Goal: Transaction & Acquisition: Download file/media

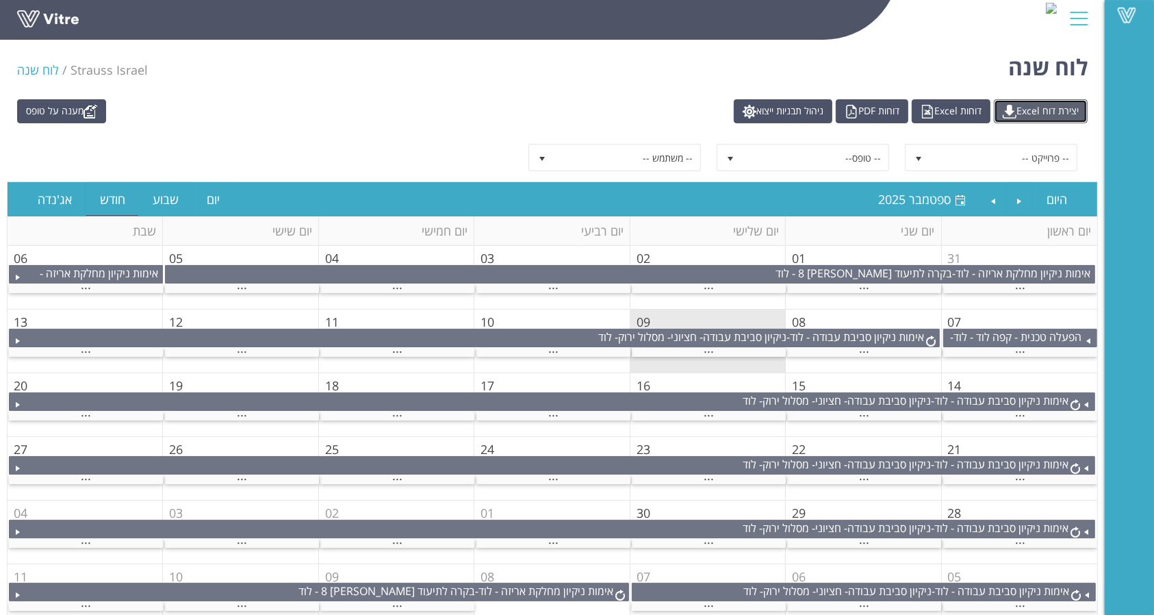
click at [1018, 105] on link "יצירת דוח Excel" at bounding box center [1041, 111] width 94 height 24
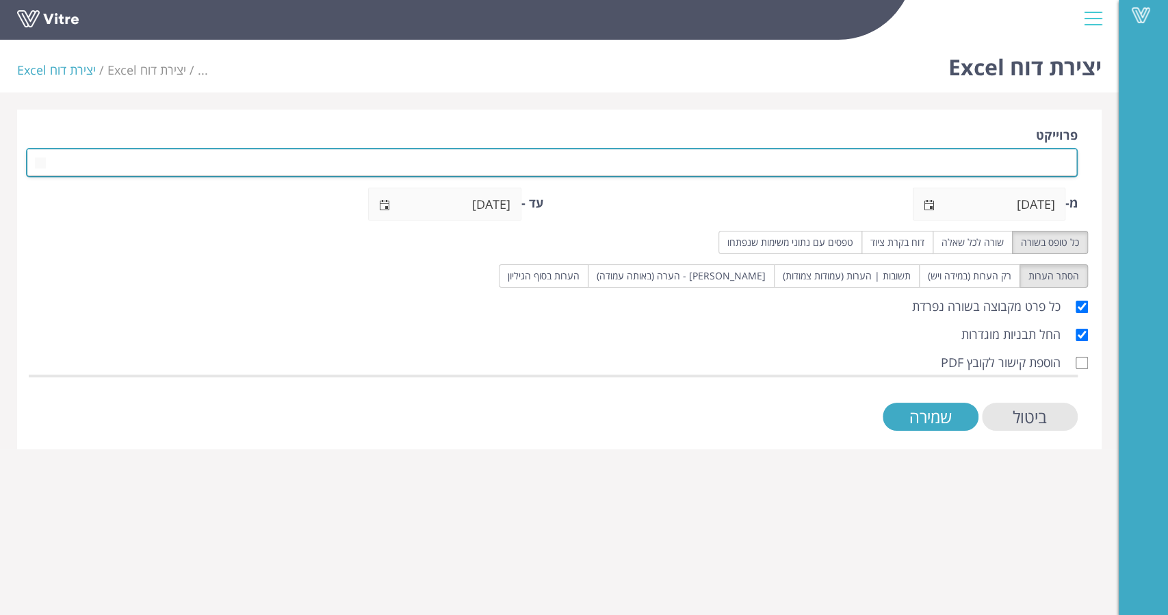
click at [1042, 162] on span at bounding box center [564, 162] width 1024 height 25
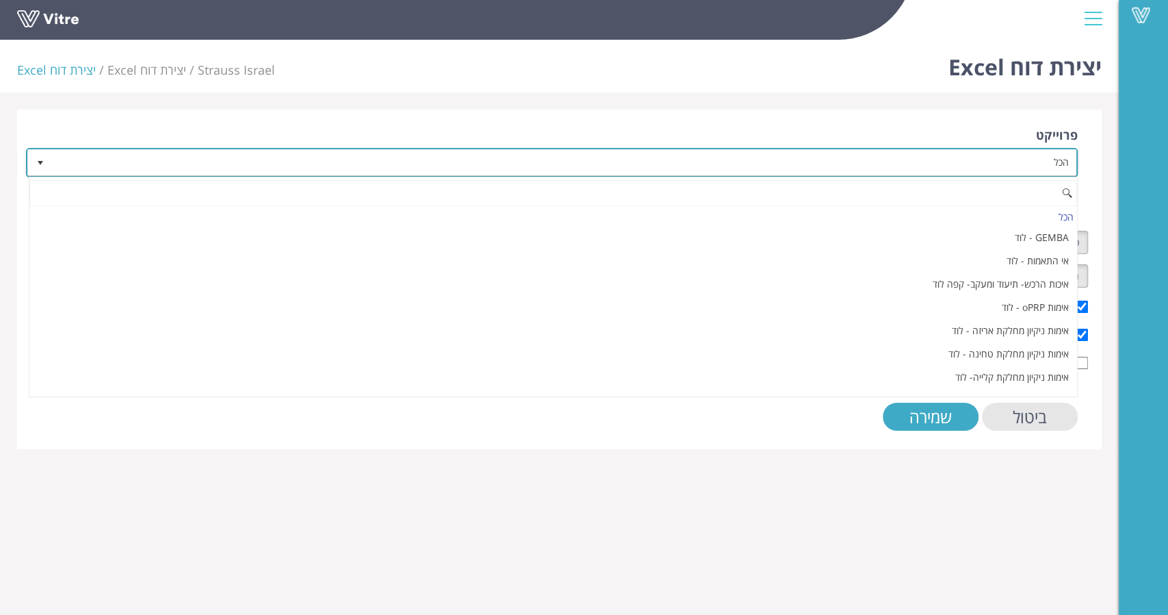
click at [1044, 166] on span "הכל" at bounding box center [564, 162] width 1024 height 25
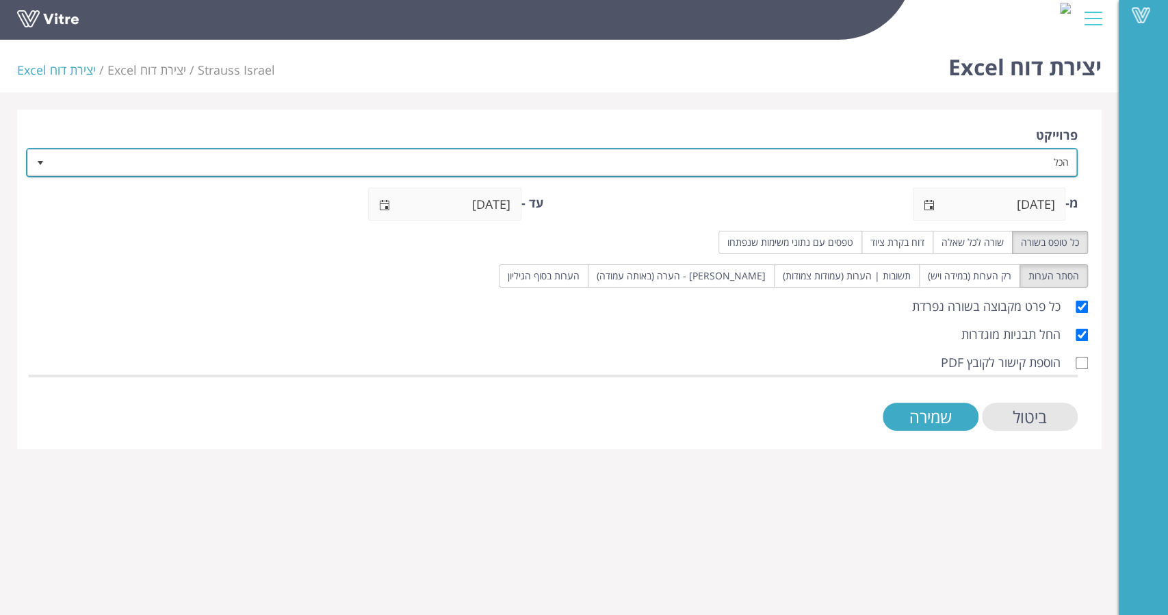
click at [1049, 151] on span "הכל" at bounding box center [564, 162] width 1024 height 25
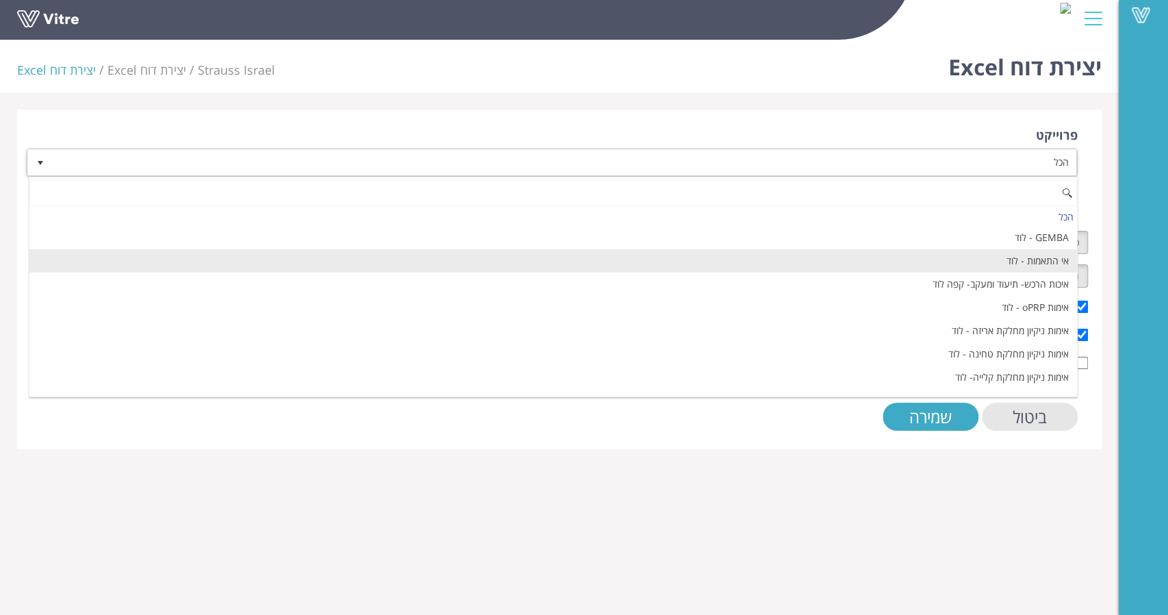
click at [1045, 262] on li "אי התאמות - לוד" at bounding box center [553, 260] width 1048 height 23
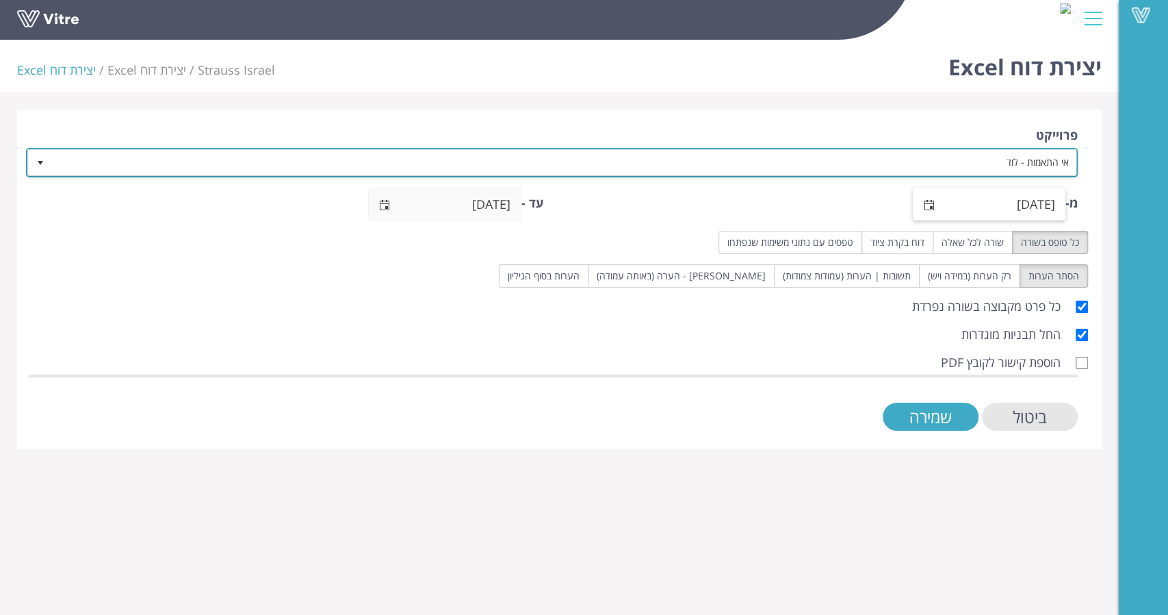
click at [925, 207] on span "select" at bounding box center [928, 205] width 11 height 11
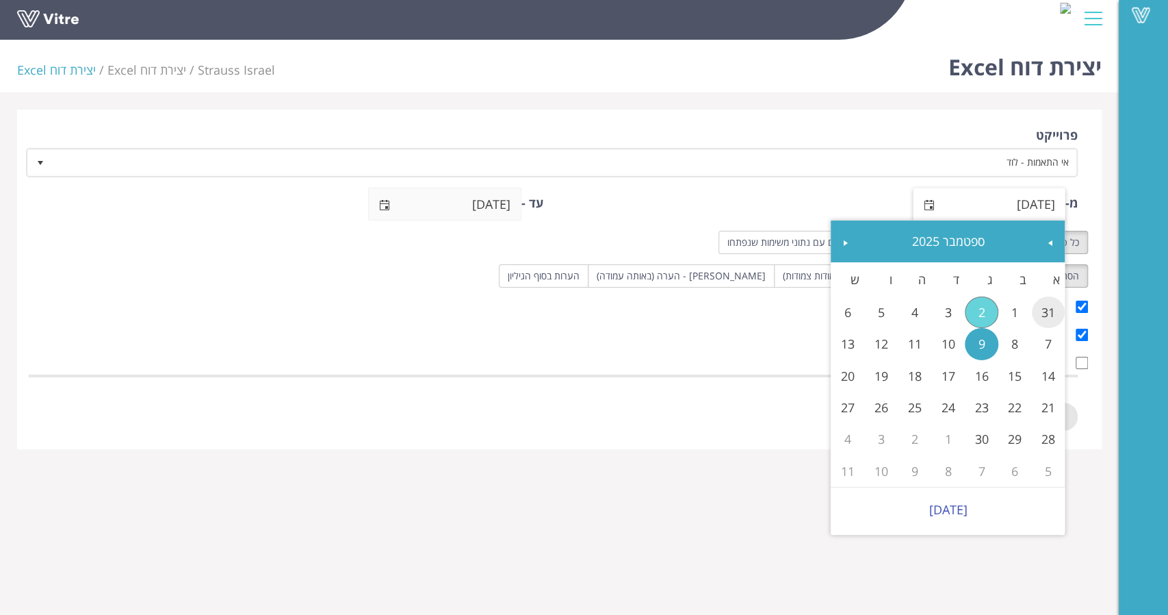
click at [1043, 314] on link "31" at bounding box center [1049, 311] width 34 height 31
type input "[DATE]"
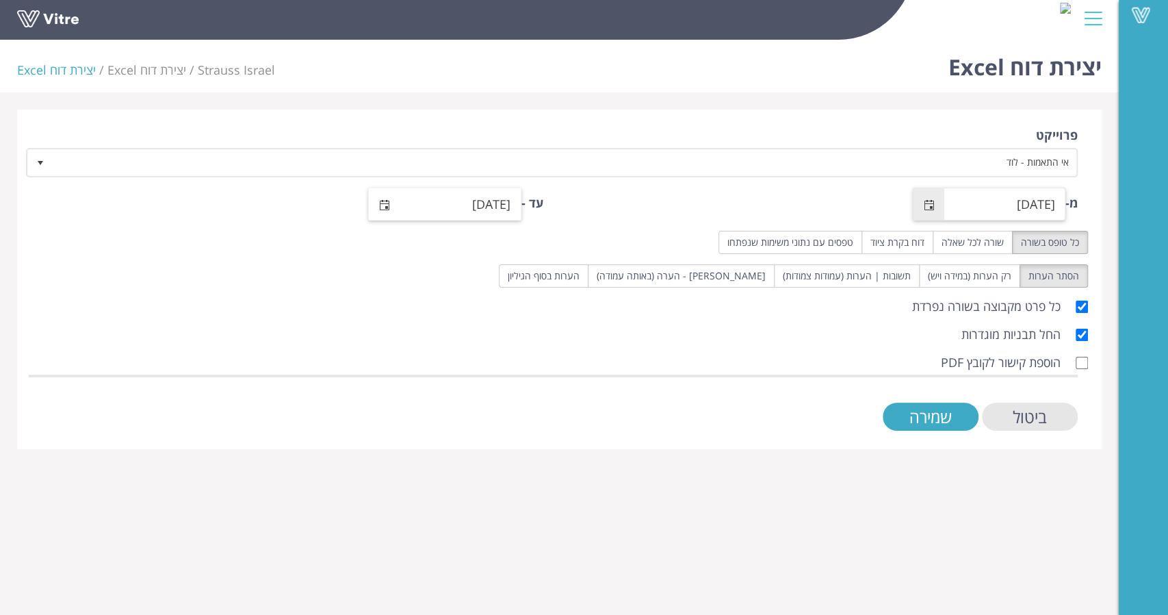
click at [373, 197] on span "select" at bounding box center [384, 204] width 31 height 32
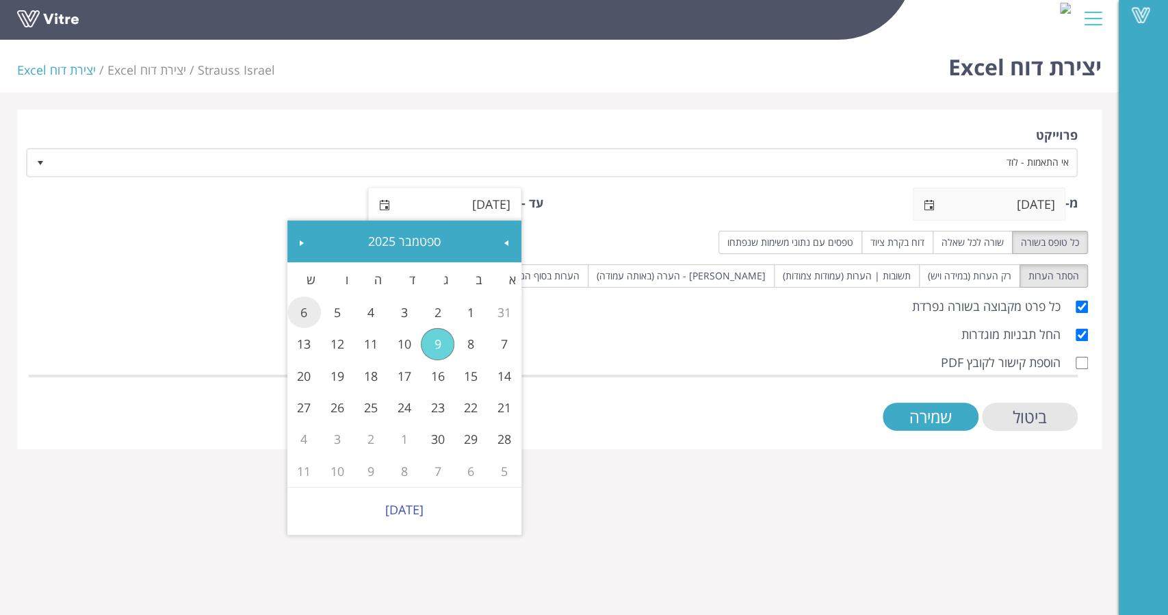
click at [301, 318] on link "6" at bounding box center [304, 311] width 34 height 31
type input "[DATE]"
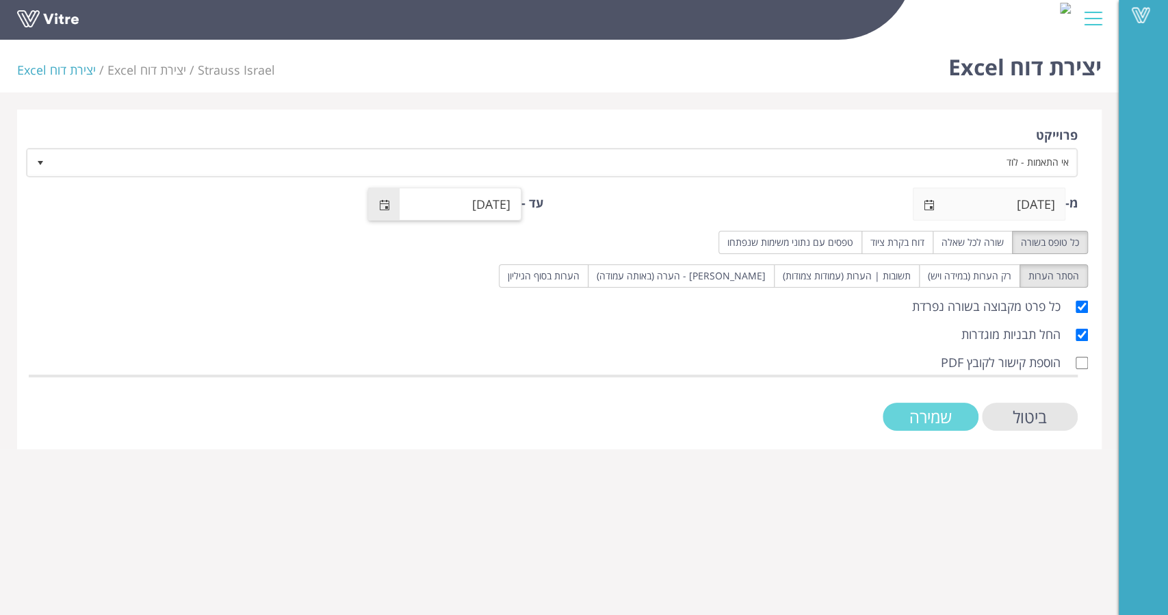
click at [897, 424] on input "שמירה" at bounding box center [931, 416] width 96 height 28
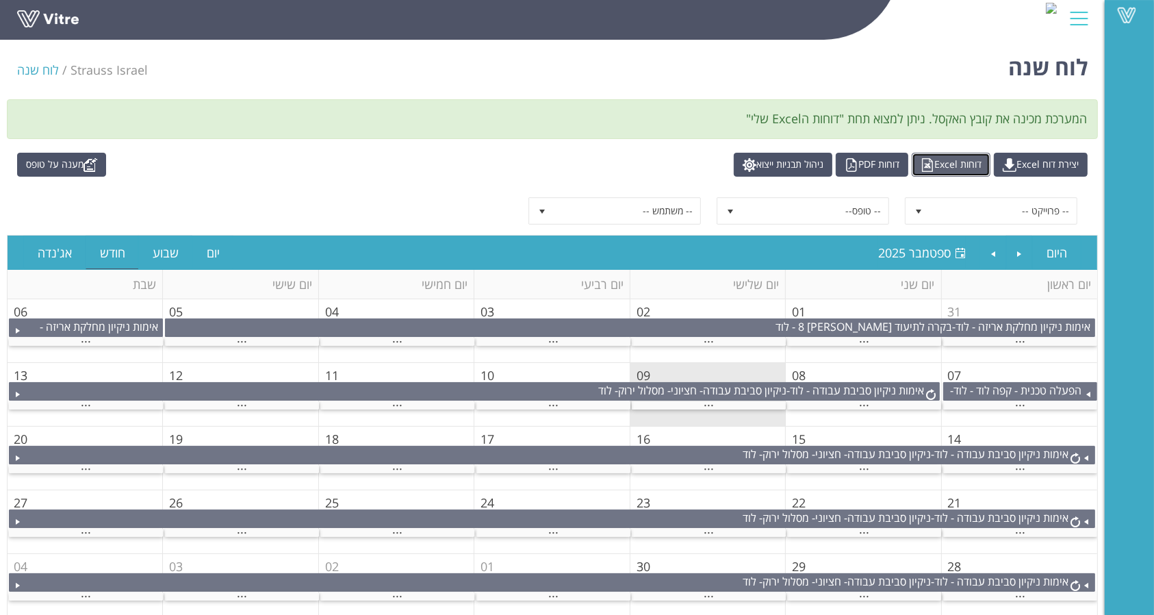
click at [925, 167] on link "דוחות Excel" at bounding box center [951, 165] width 79 height 24
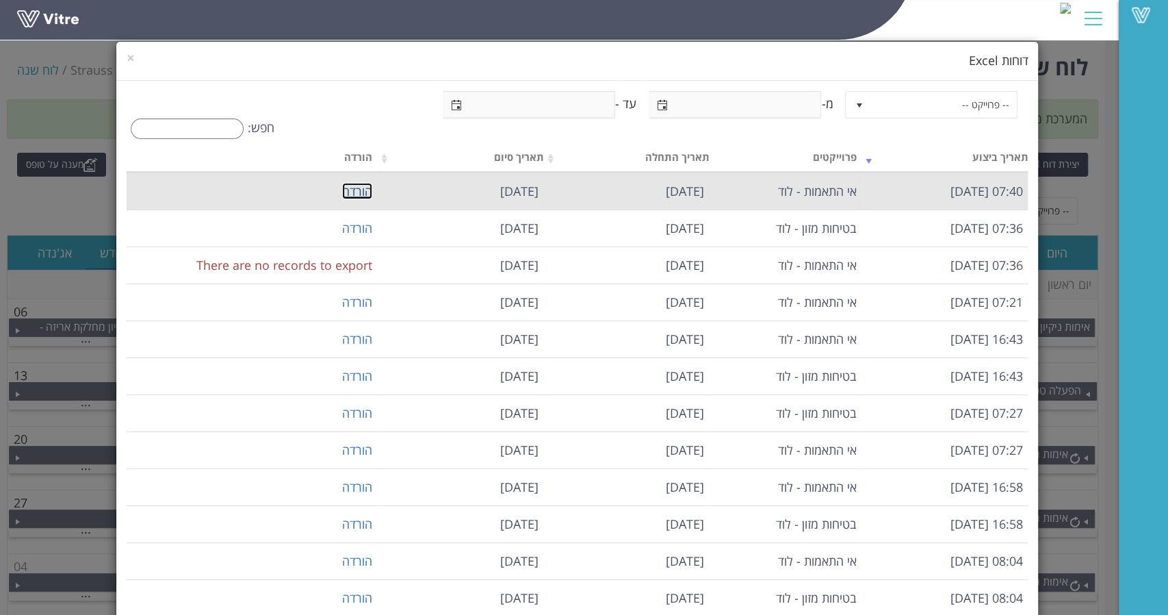
click at [372, 188] on link "הורדה" at bounding box center [357, 191] width 30 height 16
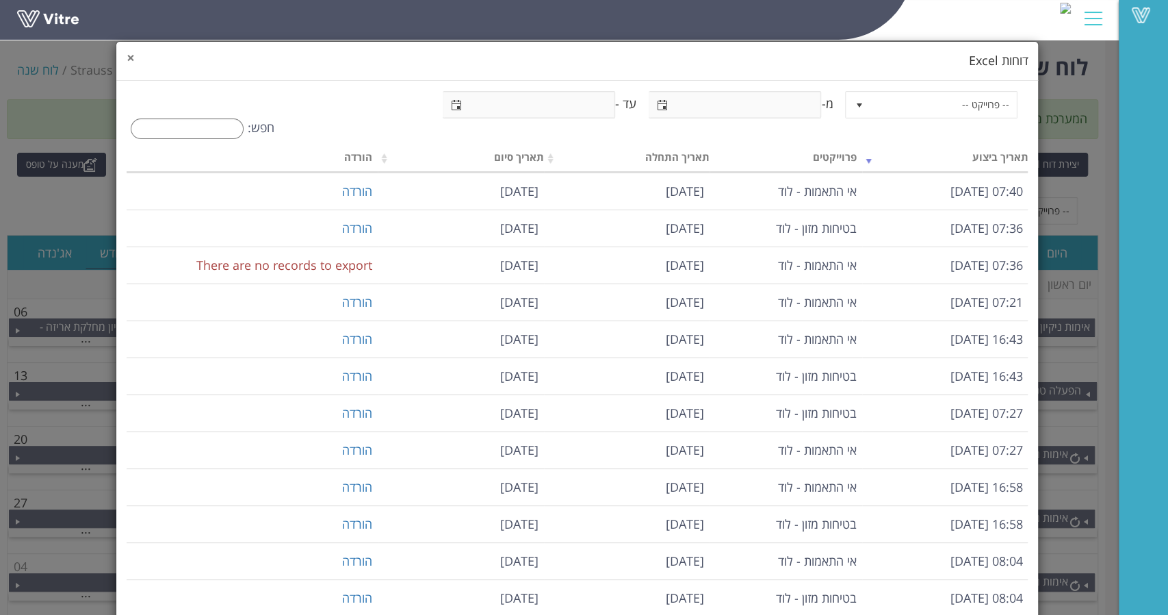
click at [135, 53] on span "×" at bounding box center [131, 57] width 8 height 19
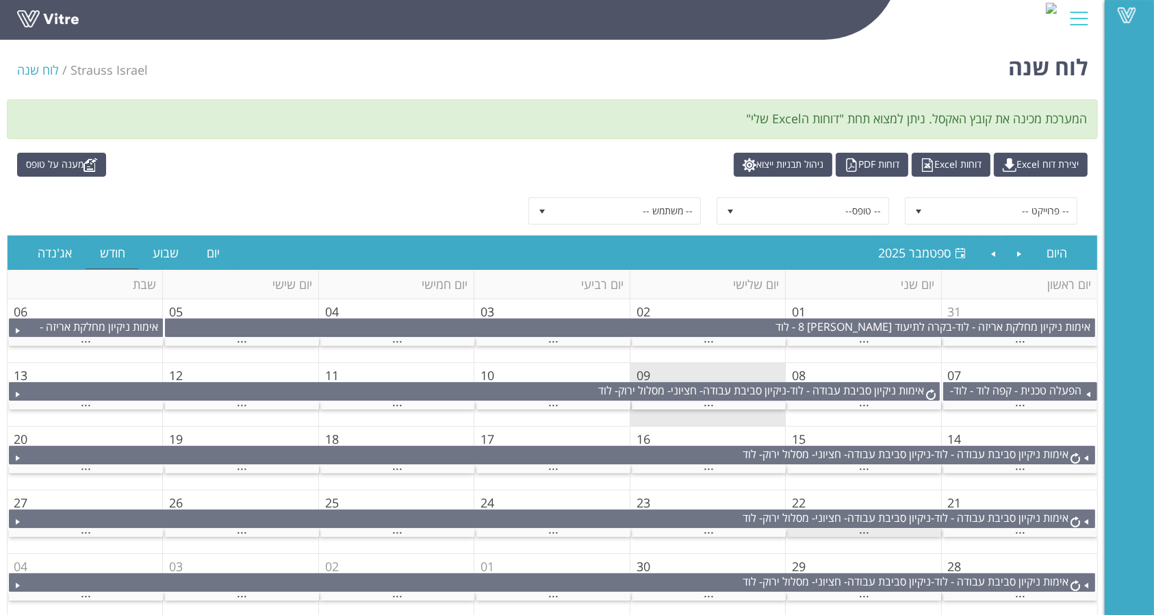
scroll to position [71, 0]
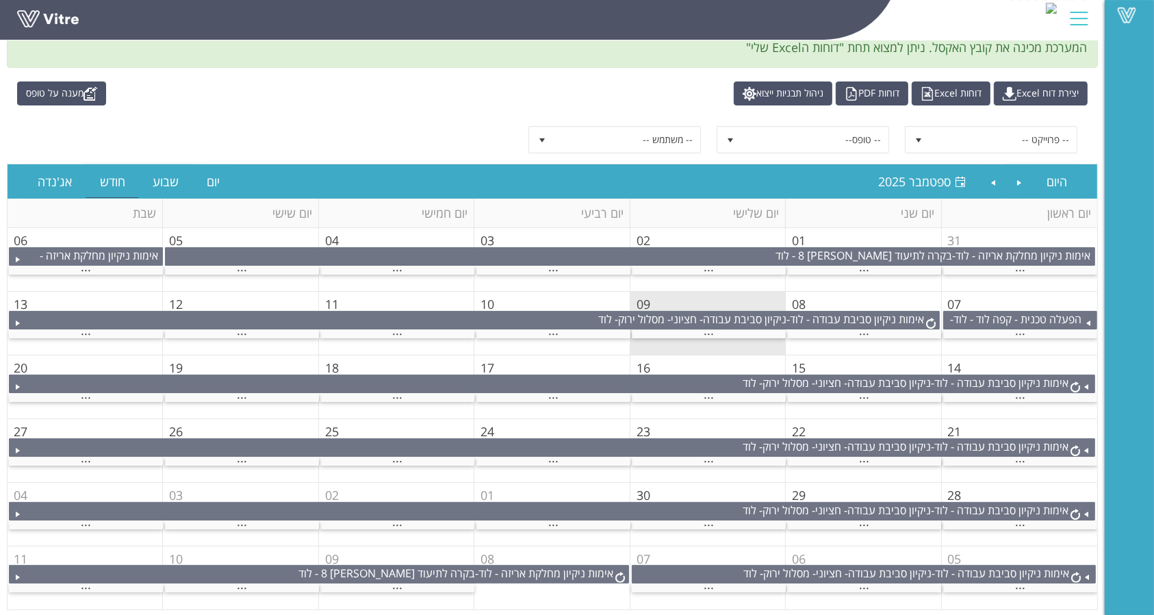
click at [953, 237] on span "31" at bounding box center [955, 240] width 14 height 16
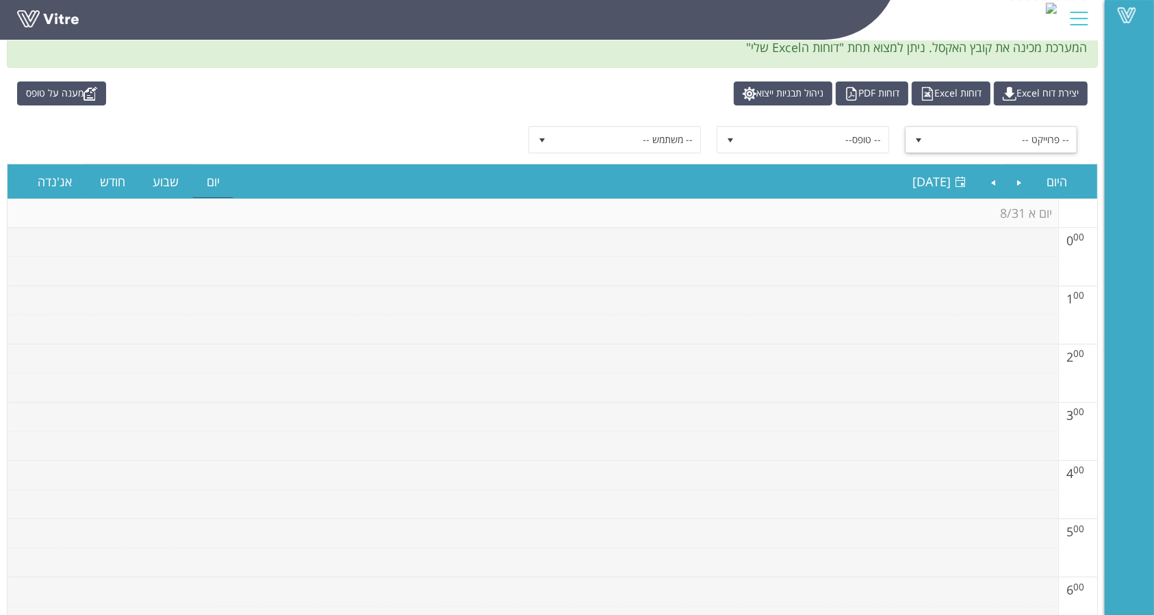
click at [988, 143] on span "-- פרוייקט --" at bounding box center [1003, 139] width 146 height 25
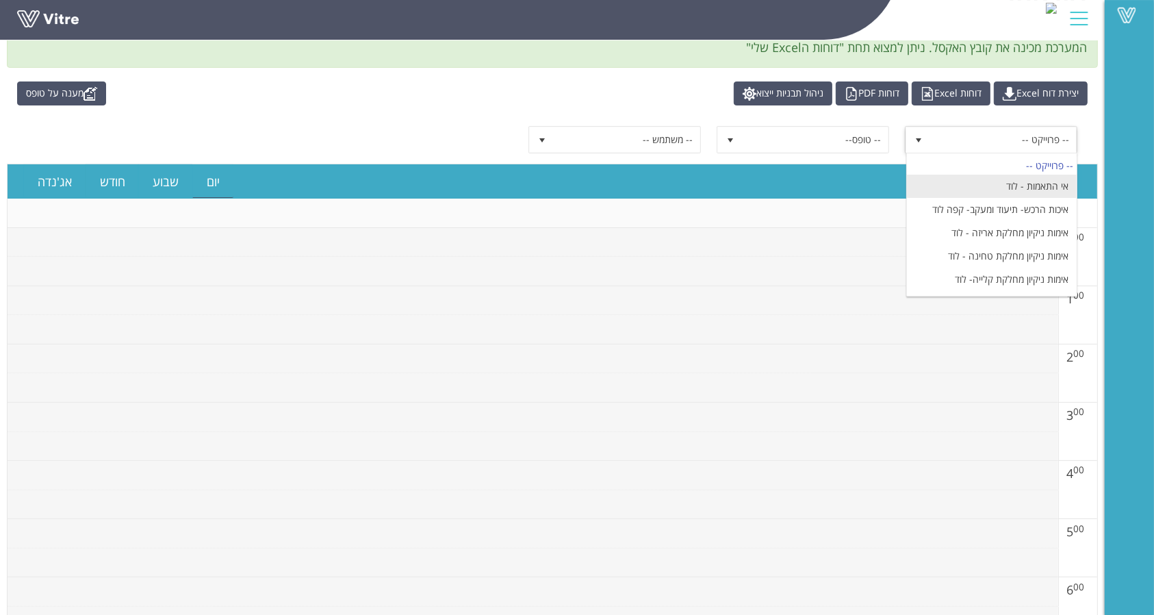
click at [975, 189] on li "אי התאמות - לוד" at bounding box center [992, 186] width 170 height 23
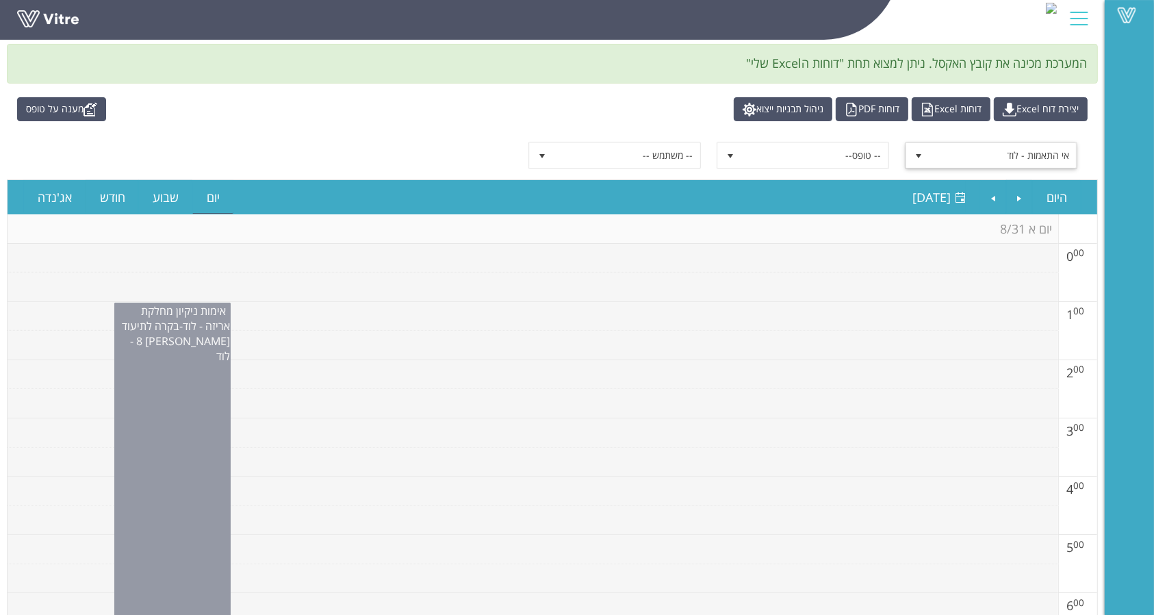
scroll to position [0, 0]
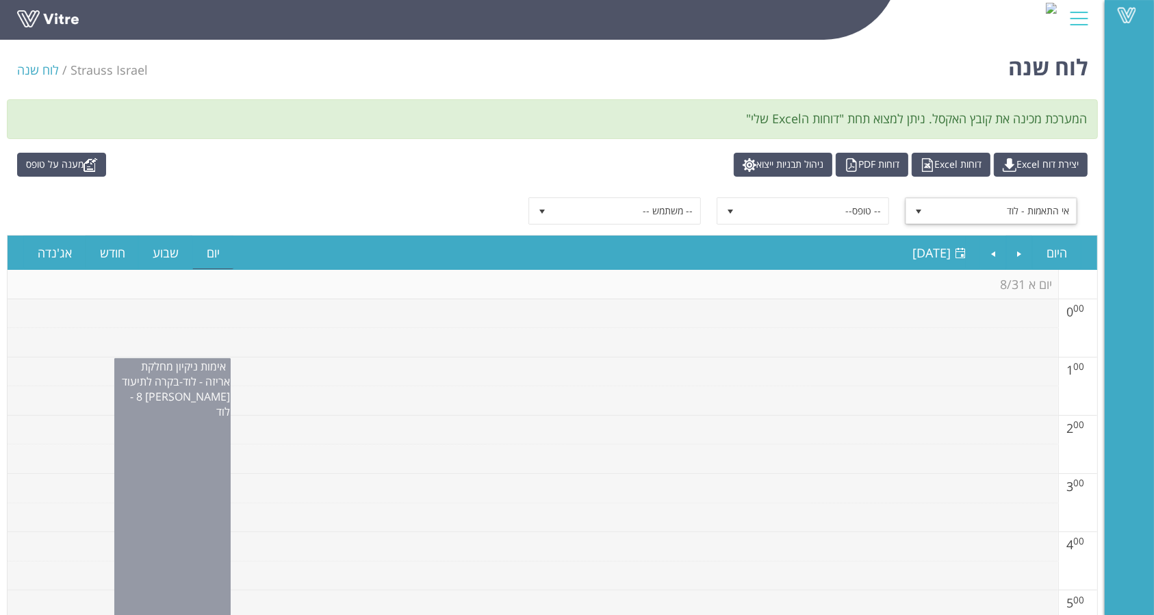
click at [987, 218] on span "אי התאמות - לוד" at bounding box center [1003, 210] width 146 height 25
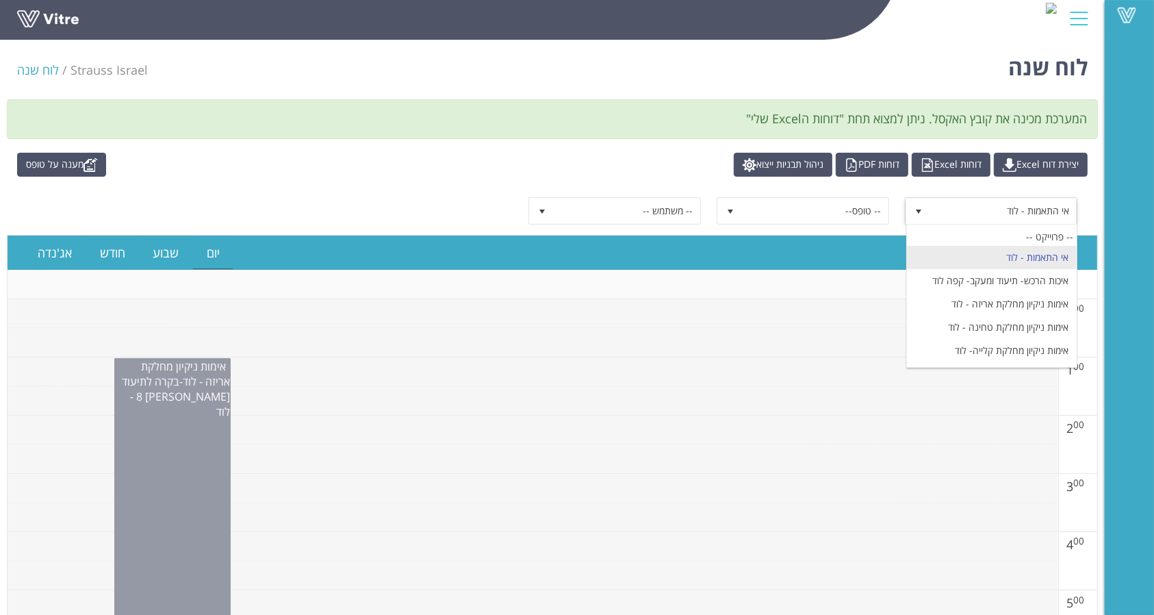
click at [990, 263] on li "אי התאמות - לוד" at bounding box center [992, 257] width 170 height 23
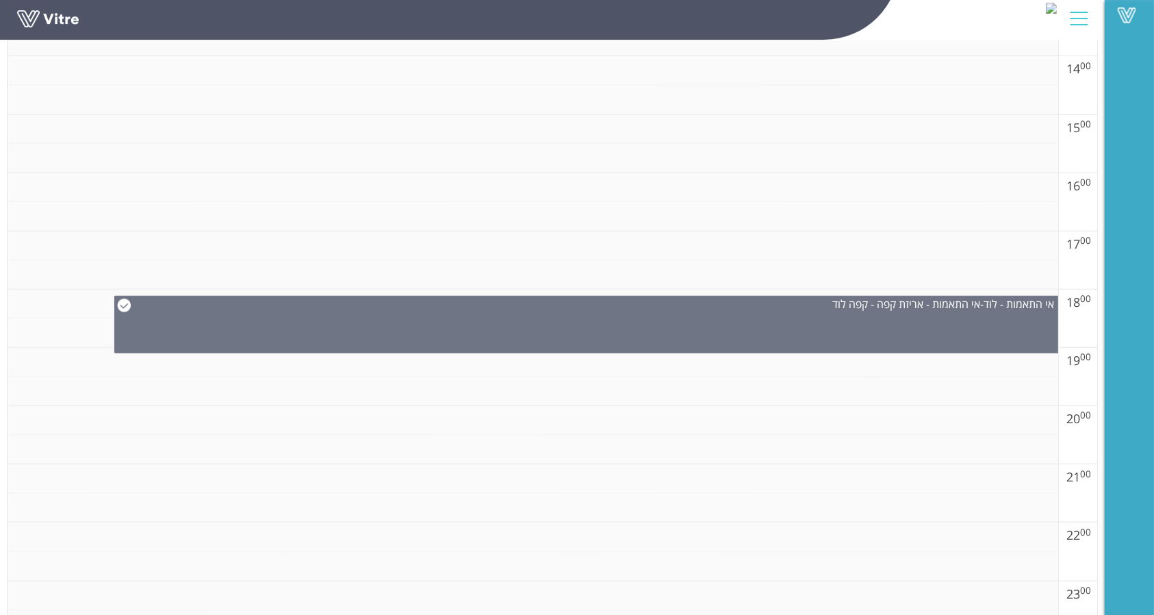
scroll to position [1084, 0]
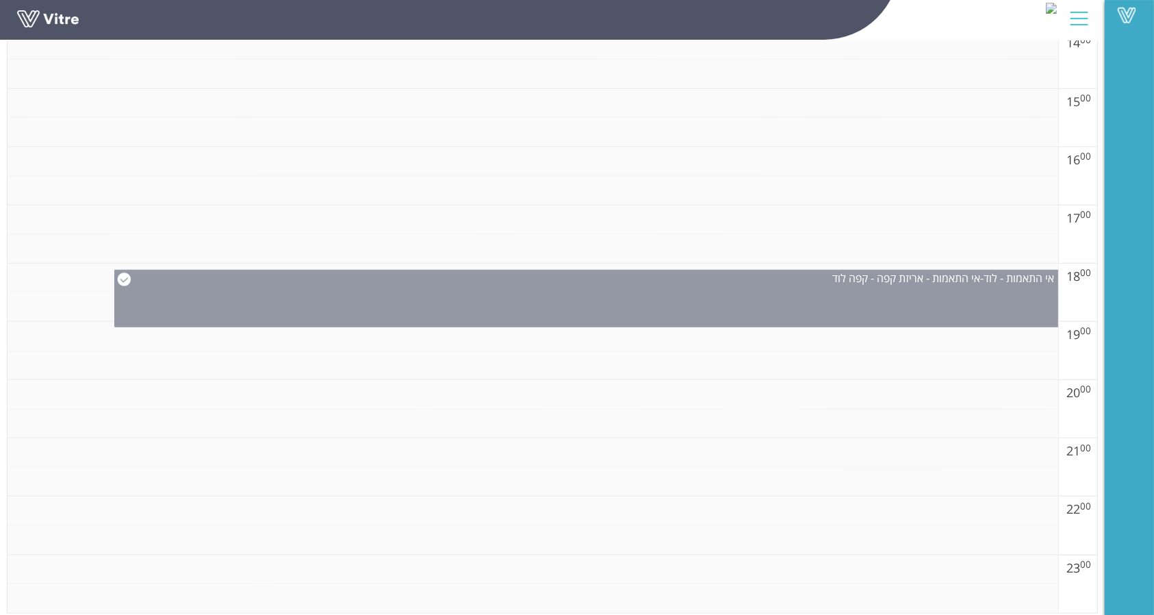
click at [784, 302] on div "אי התאמות - לוד - אי התאמות - אריזת קפה - קפה לוד" at bounding box center [586, 298] width 944 height 57
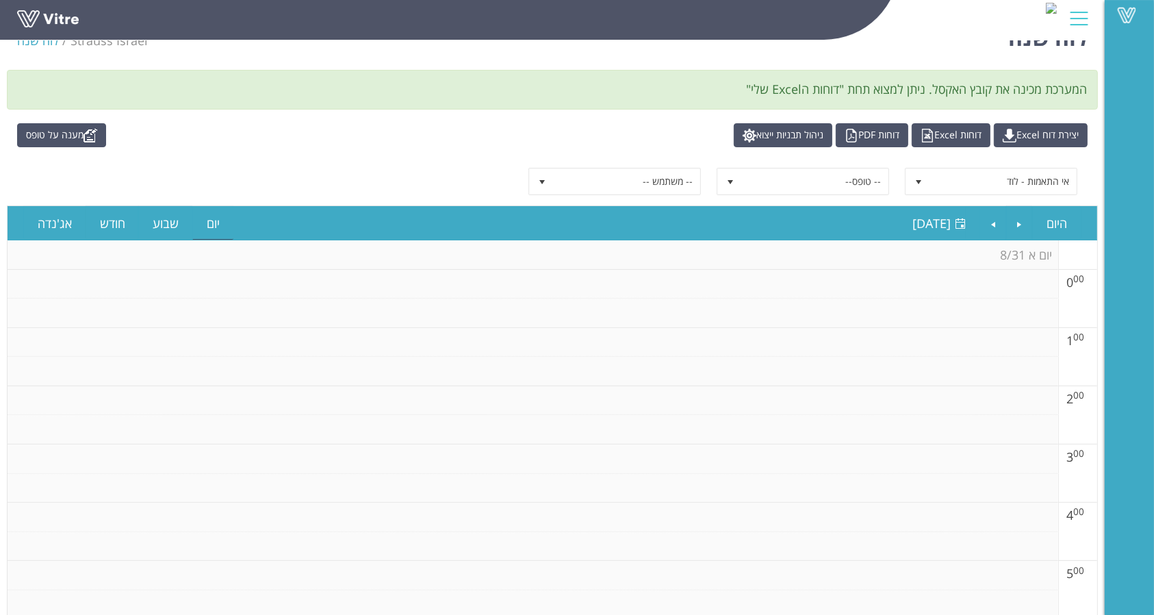
scroll to position [0, 0]
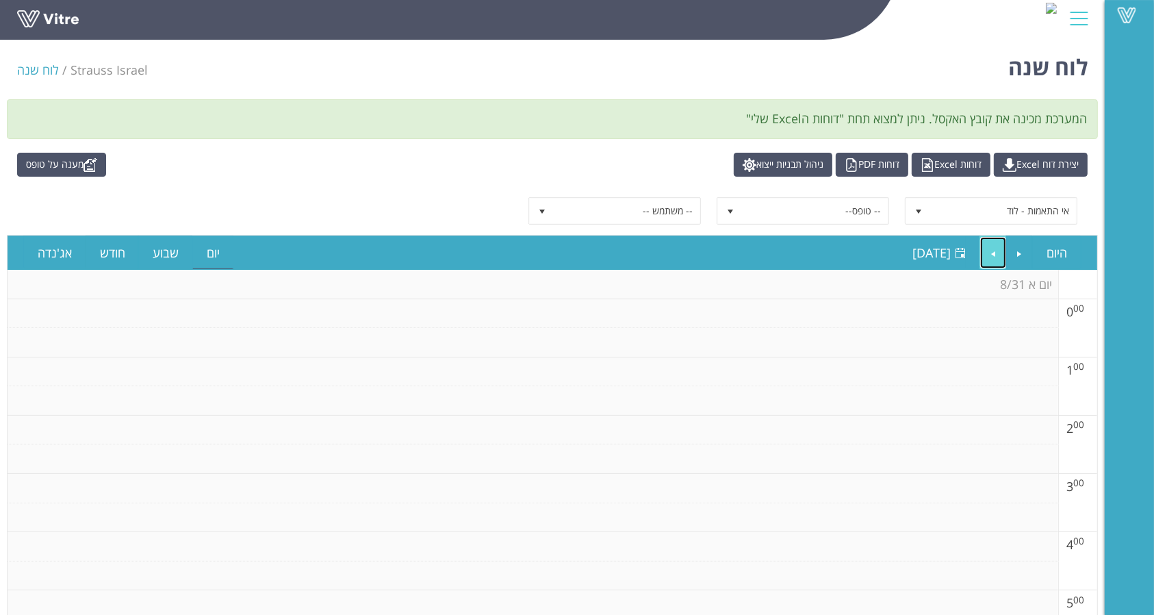
click at [994, 252] on link "Next" at bounding box center [993, 252] width 26 height 31
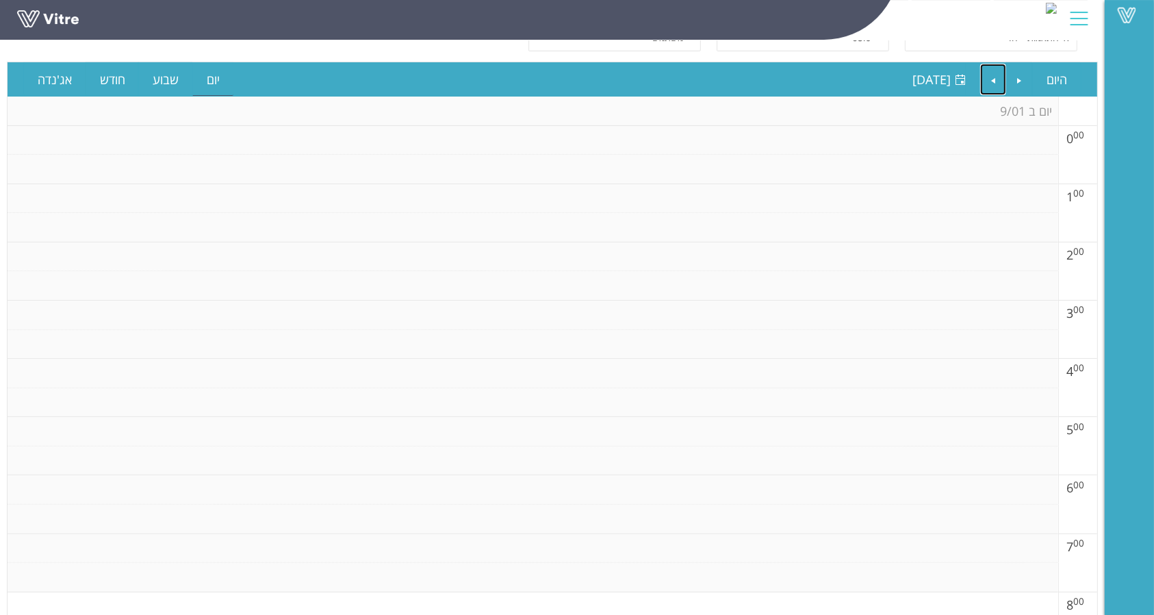
scroll to position [81, 0]
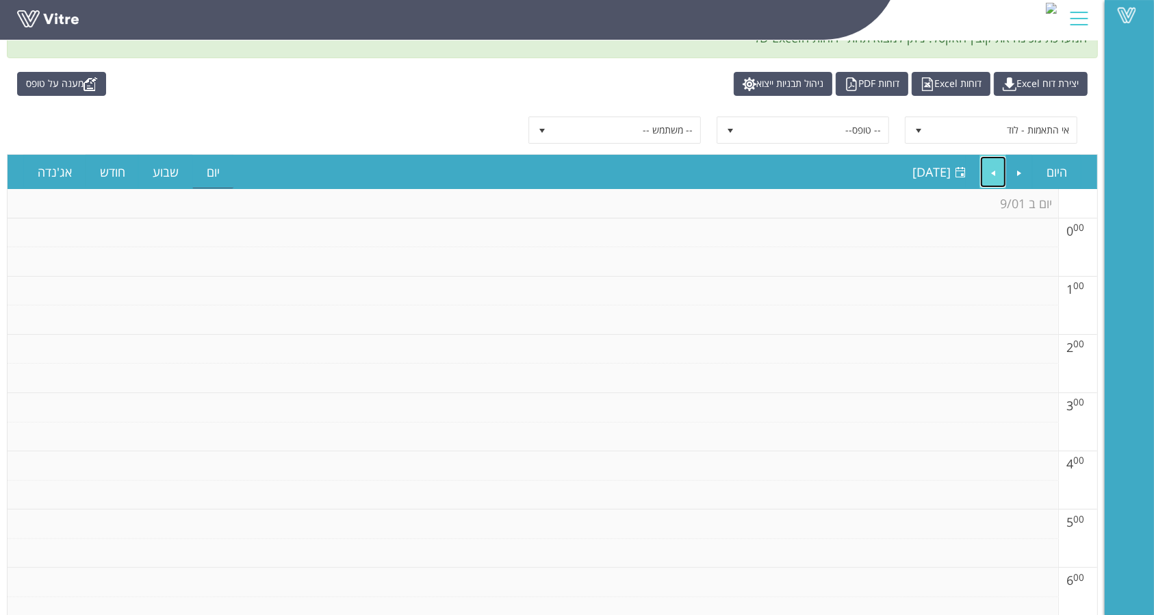
click at [995, 159] on link "Next" at bounding box center [993, 171] width 26 height 31
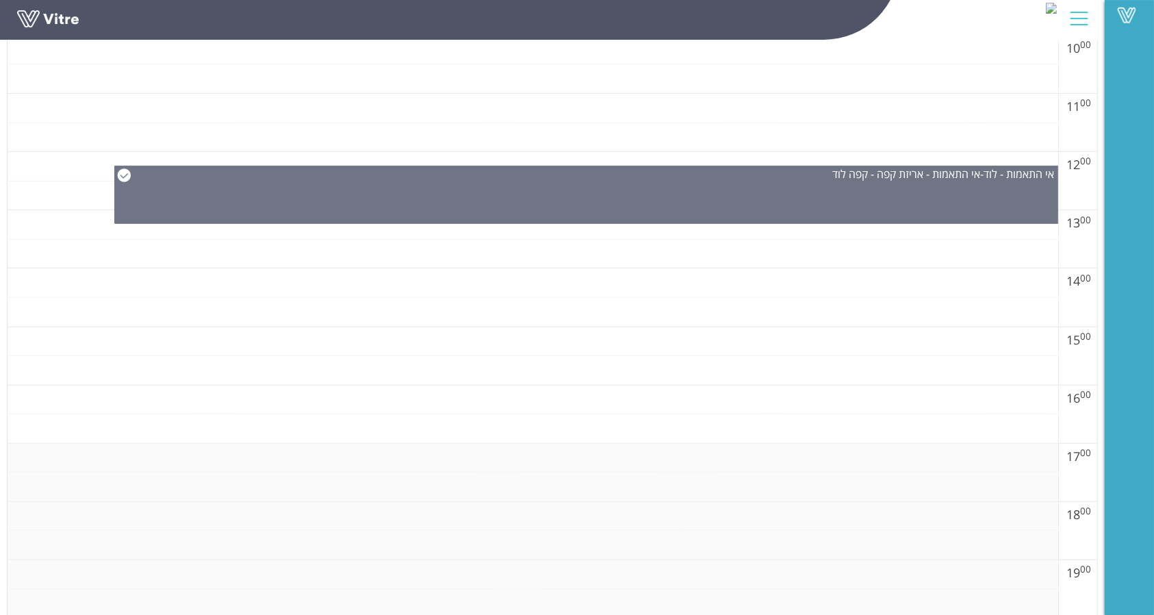
scroll to position [810, 0]
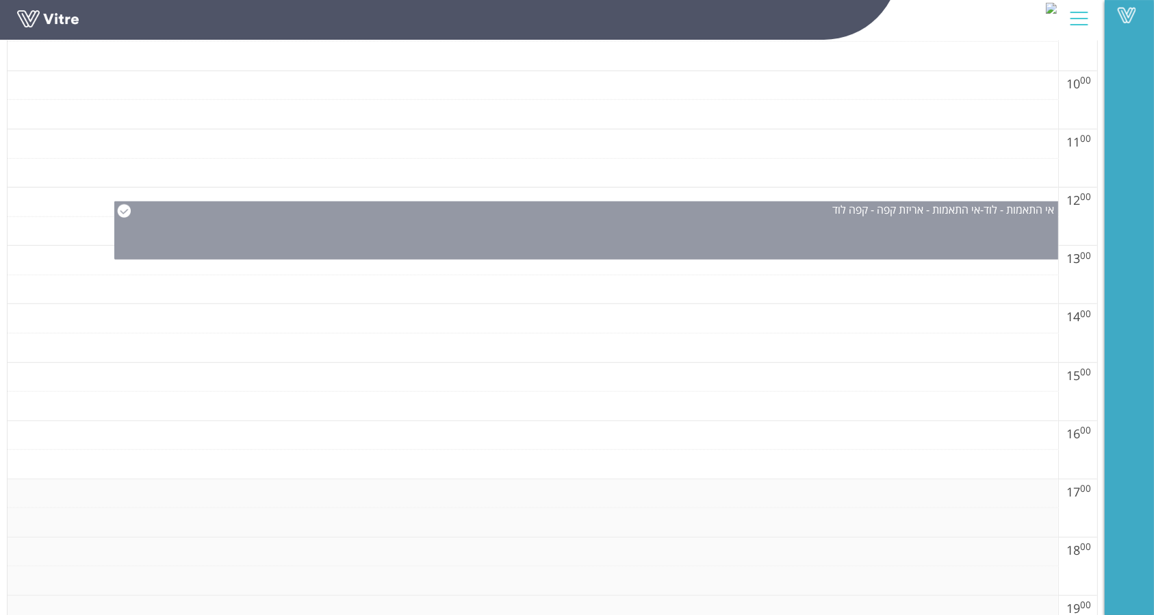
click at [889, 220] on div "אי התאמות - לוד - אי התאמות - אריזת קפה - קפה לוד" at bounding box center [586, 230] width 944 height 58
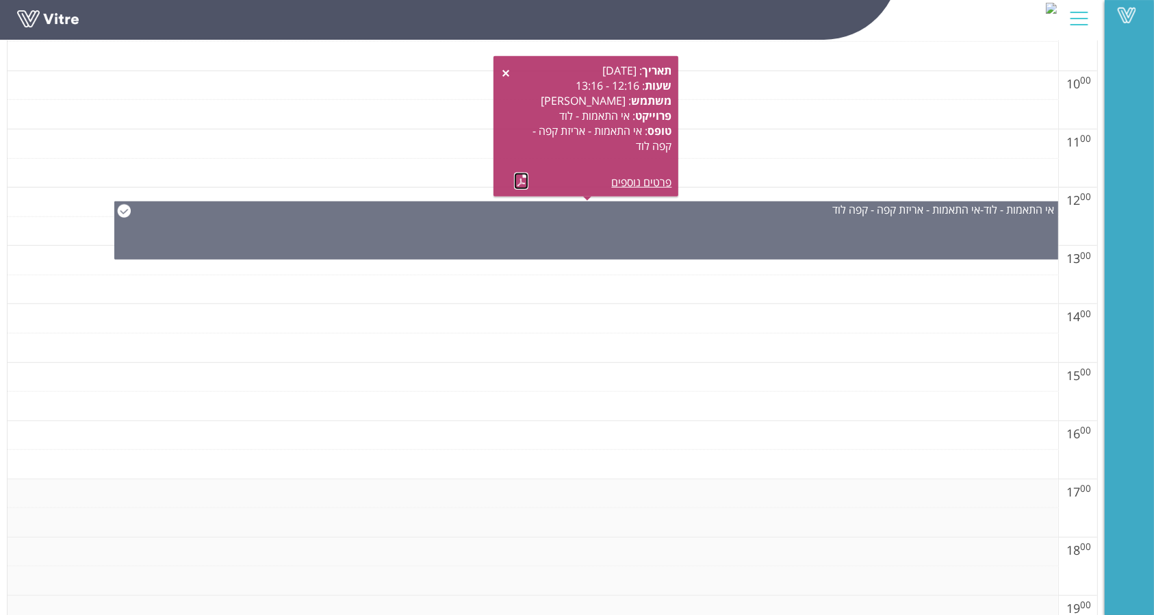
click at [515, 181] on link at bounding box center [521, 180] width 14 height 17
